Goal: Navigation & Orientation: Find specific page/section

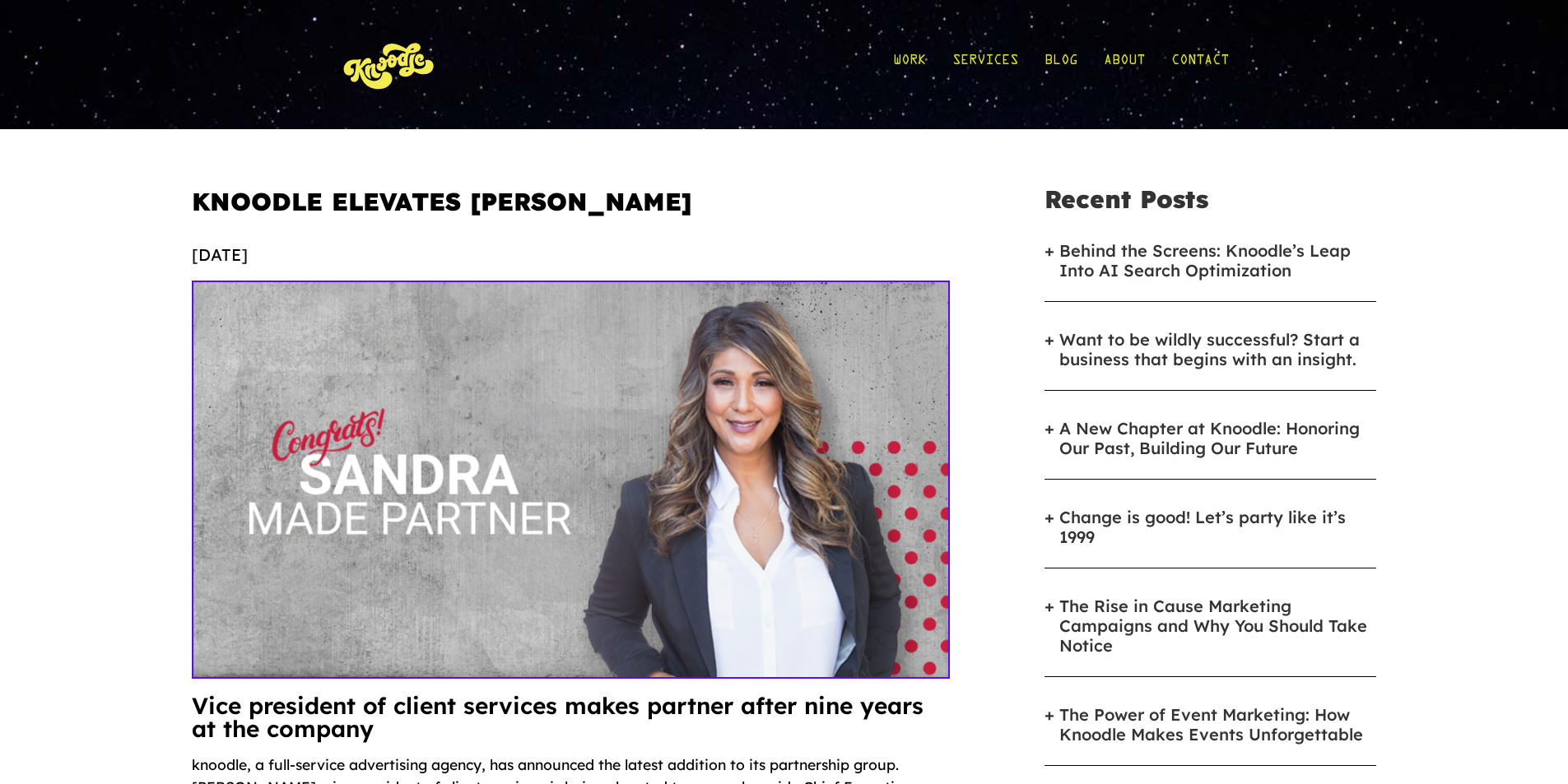
click at [401, 80] on img at bounding box center [389, 65] width 99 height 77
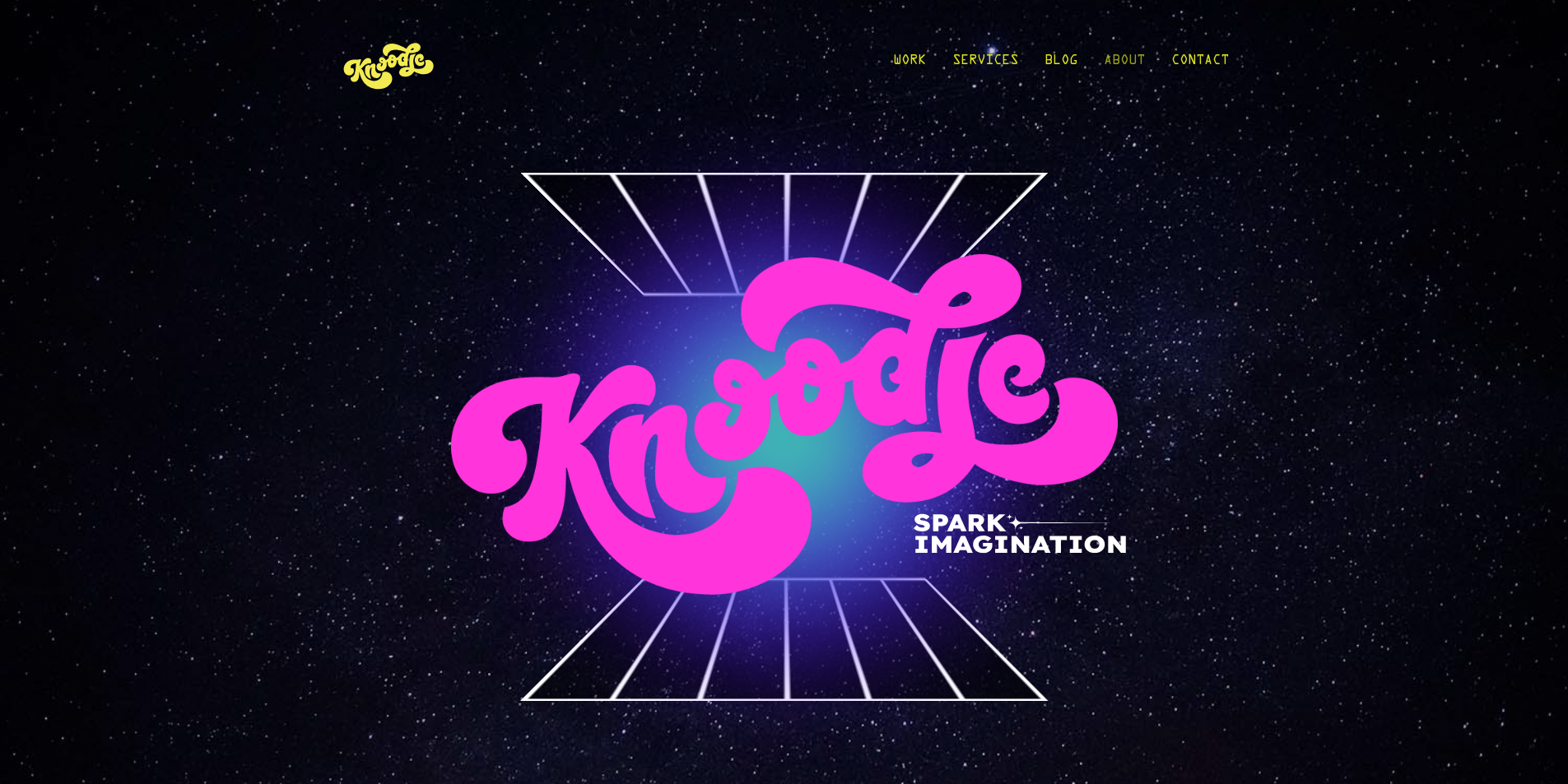
click at [1138, 64] on link "About" at bounding box center [1124, 65] width 42 height 77
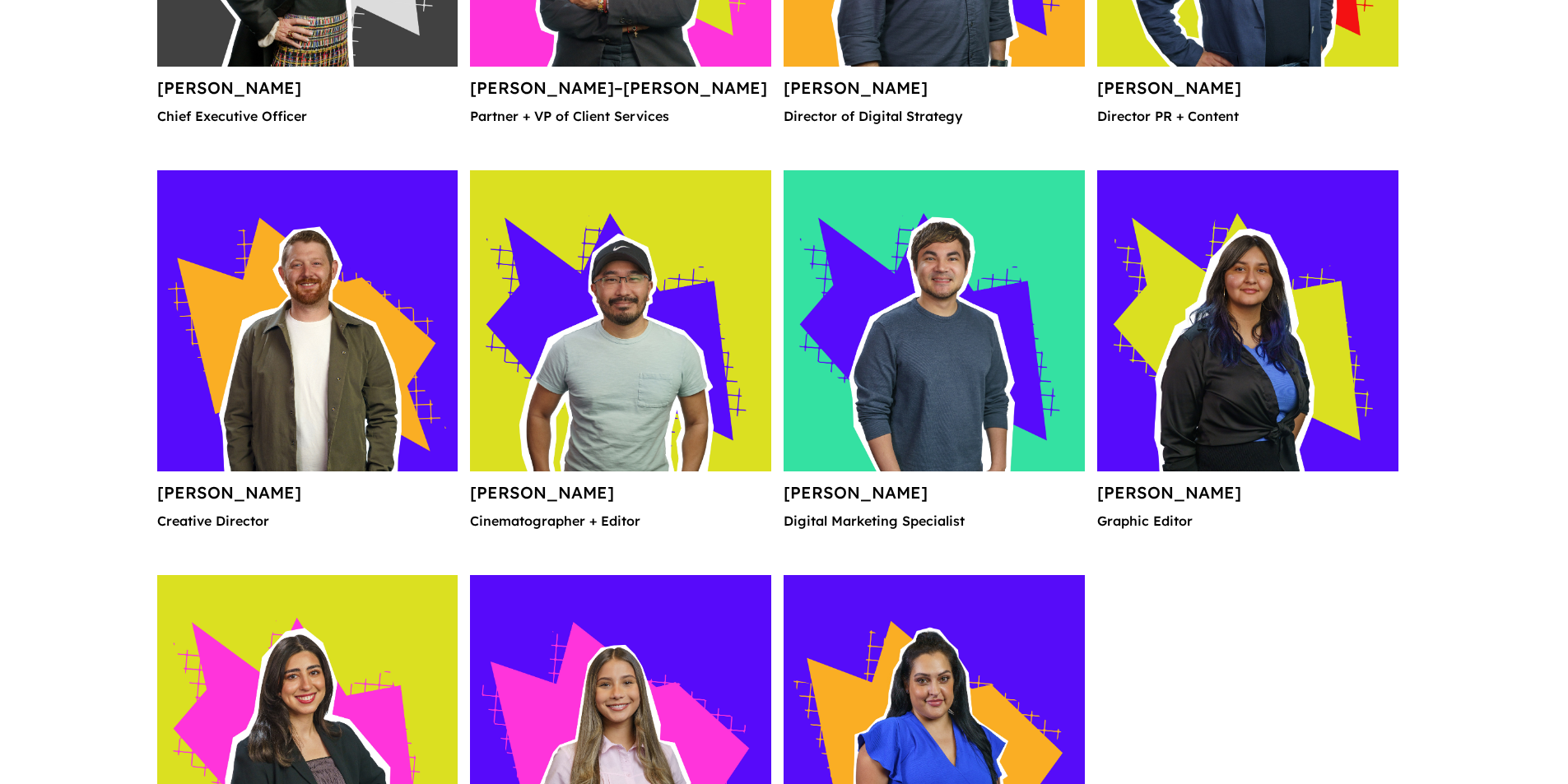
scroll to position [2798, 0]
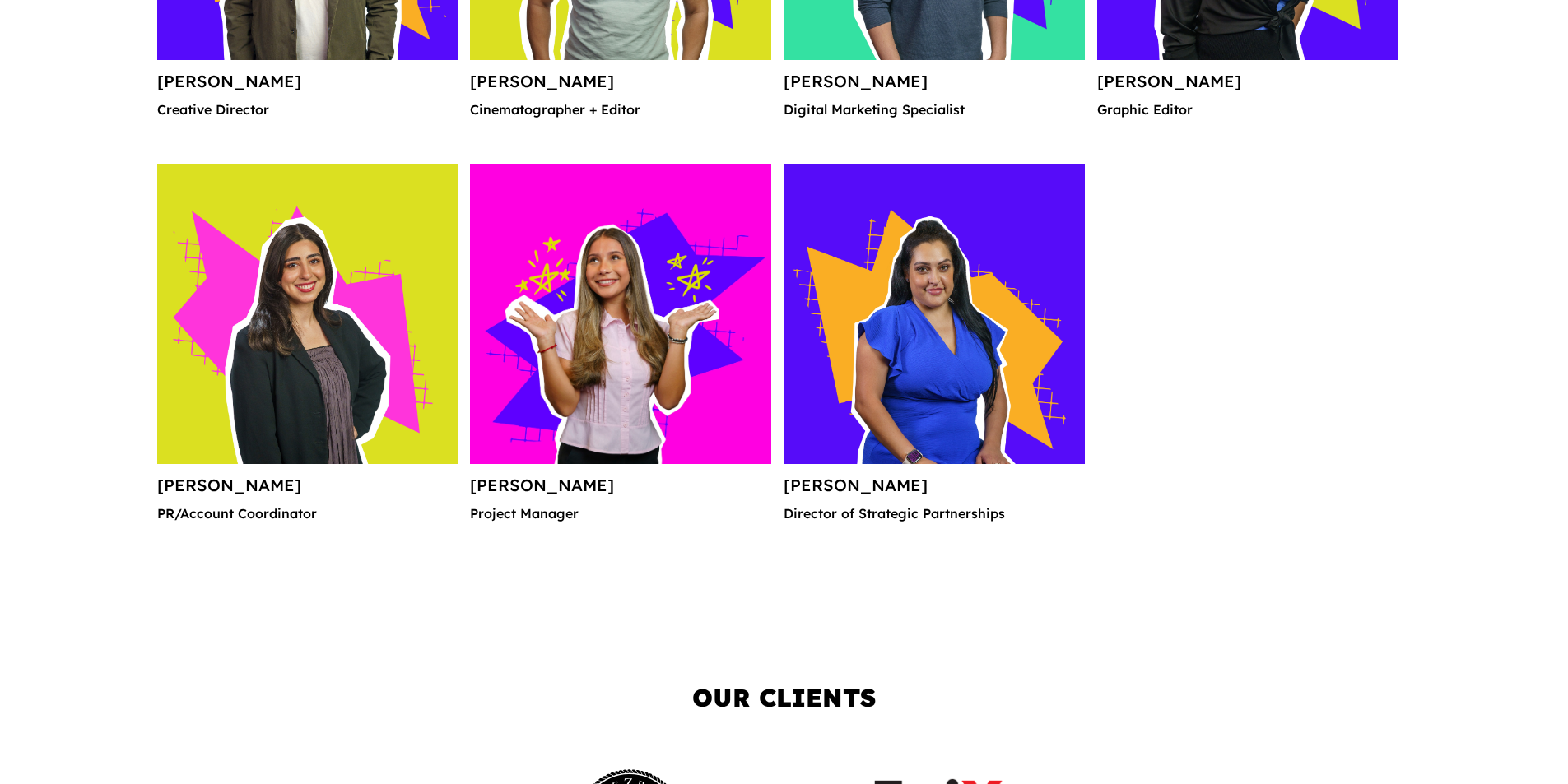
click at [670, 303] on img at bounding box center [620, 315] width 302 height 302
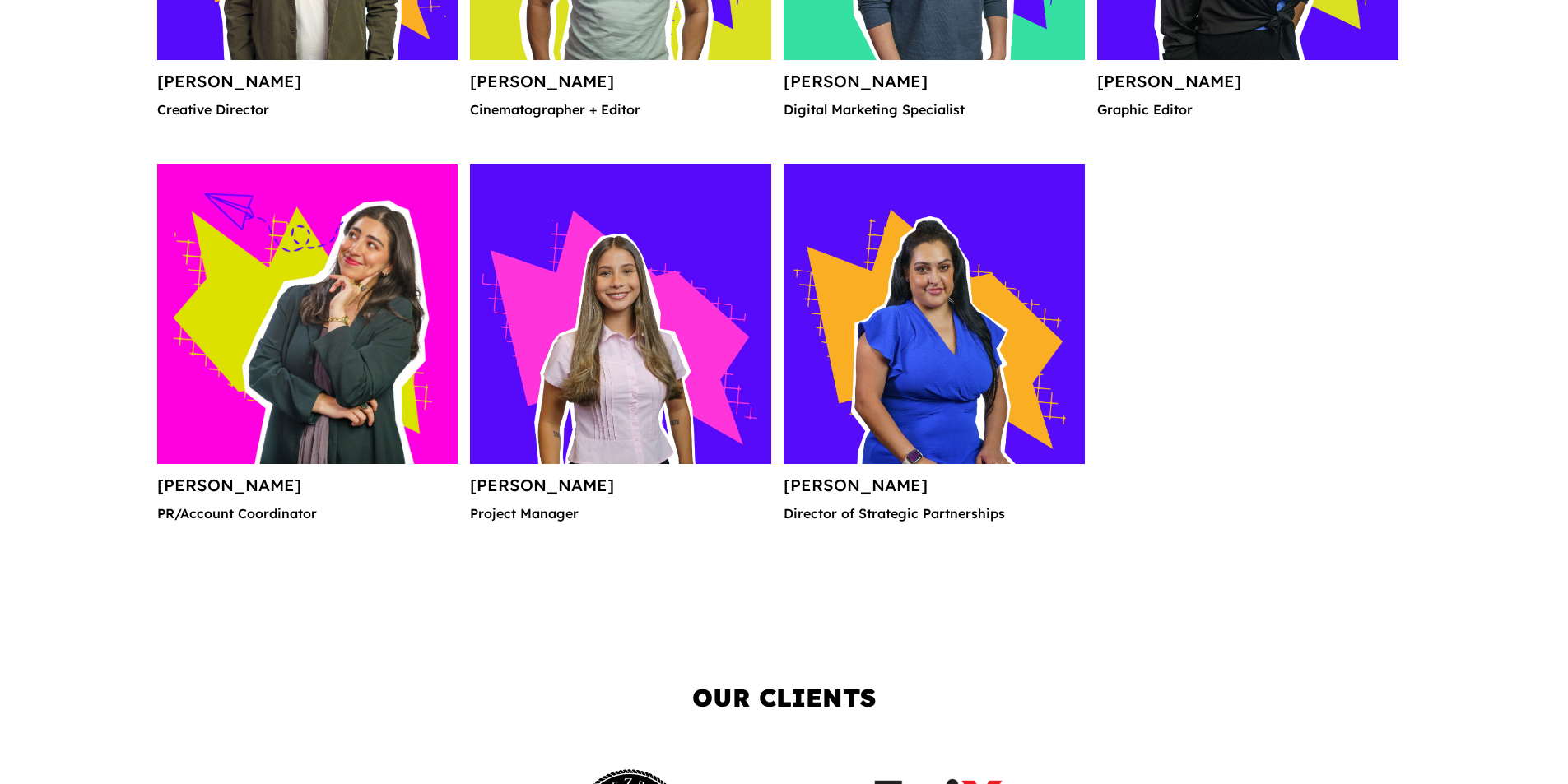
click at [288, 394] on img at bounding box center [307, 315] width 302 height 302
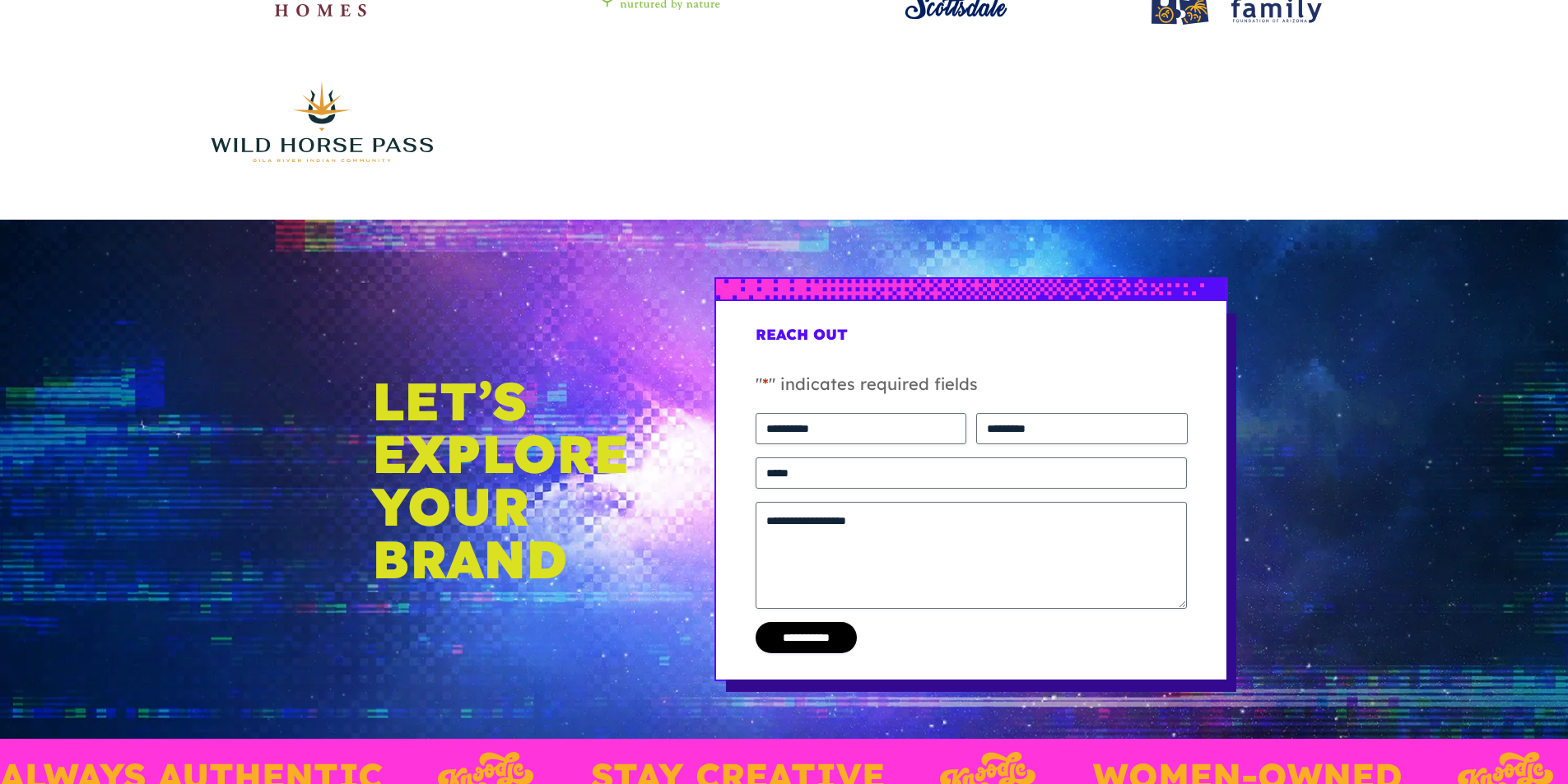
scroll to position [4195, 0]
